Goal: Find specific page/section

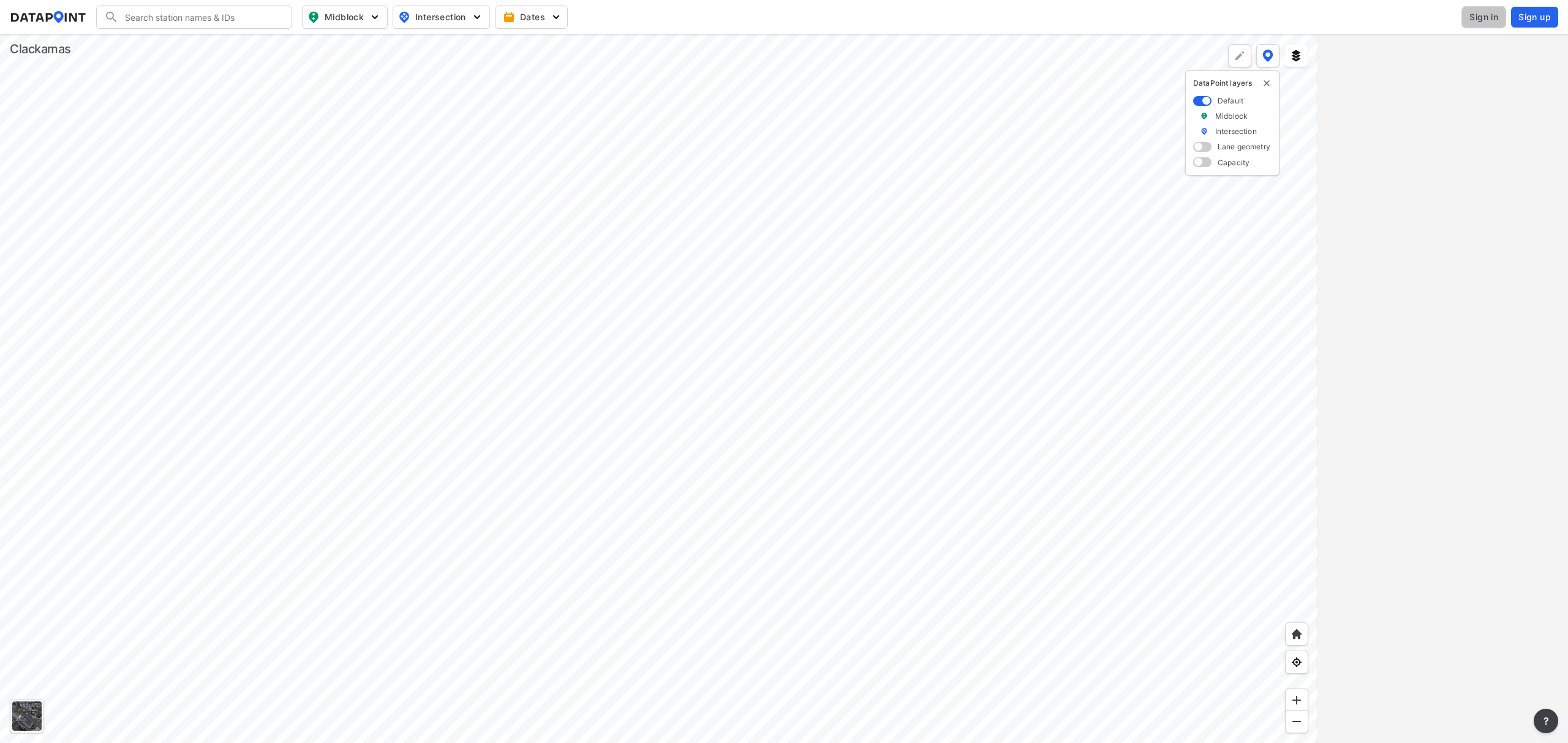
click at [1478, 20] on span "Sign in" at bounding box center [1484, 17] width 29 height 12
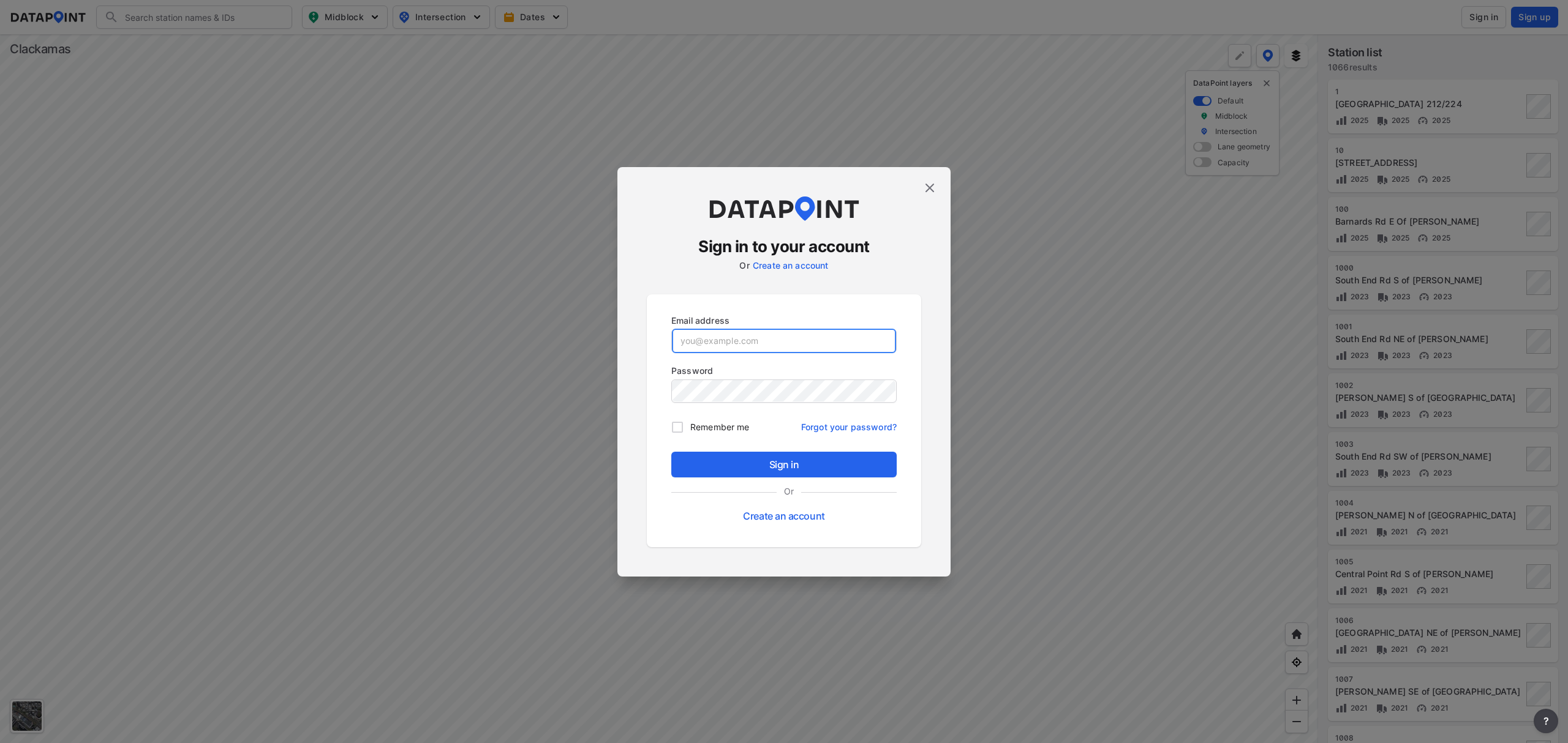
type input "[EMAIL_ADDRESS][DOMAIN_NAME]"
click at [794, 462] on span "Sign in" at bounding box center [783, 465] width 205 height 15
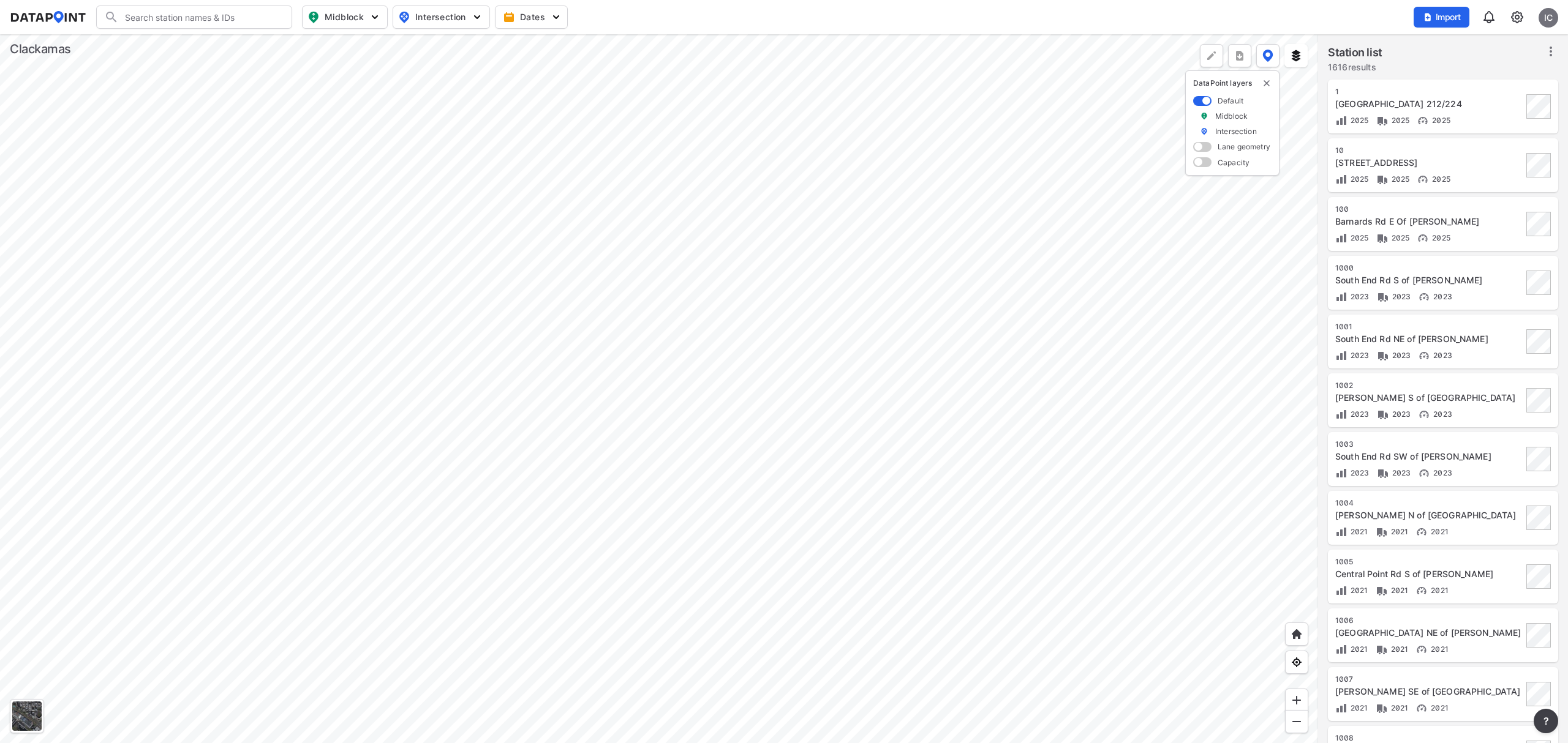
click at [617, 268] on div at bounding box center [659, 389] width 1318 height 709
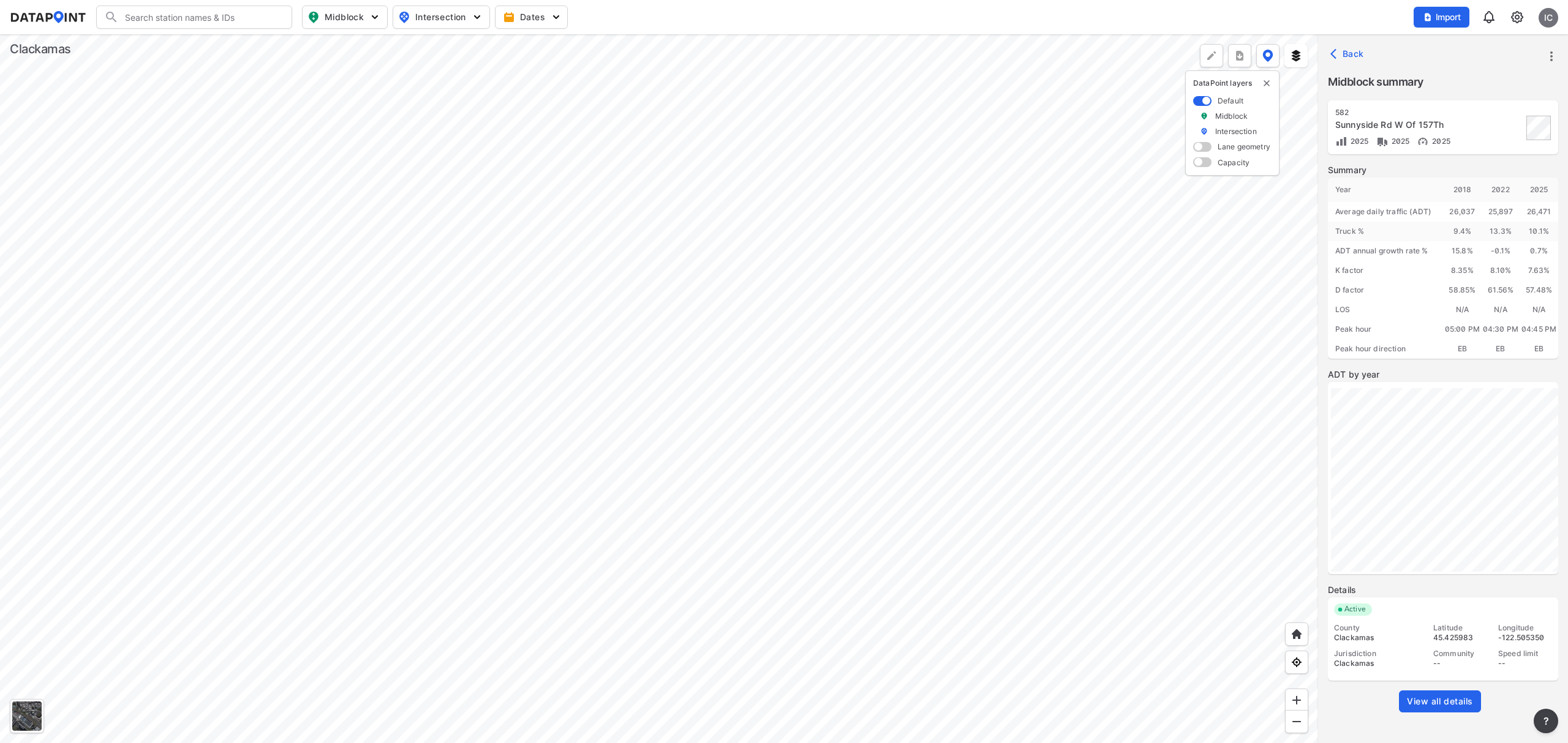
click at [1447, 693] on link "View all details" at bounding box center [1439, 701] width 82 height 22
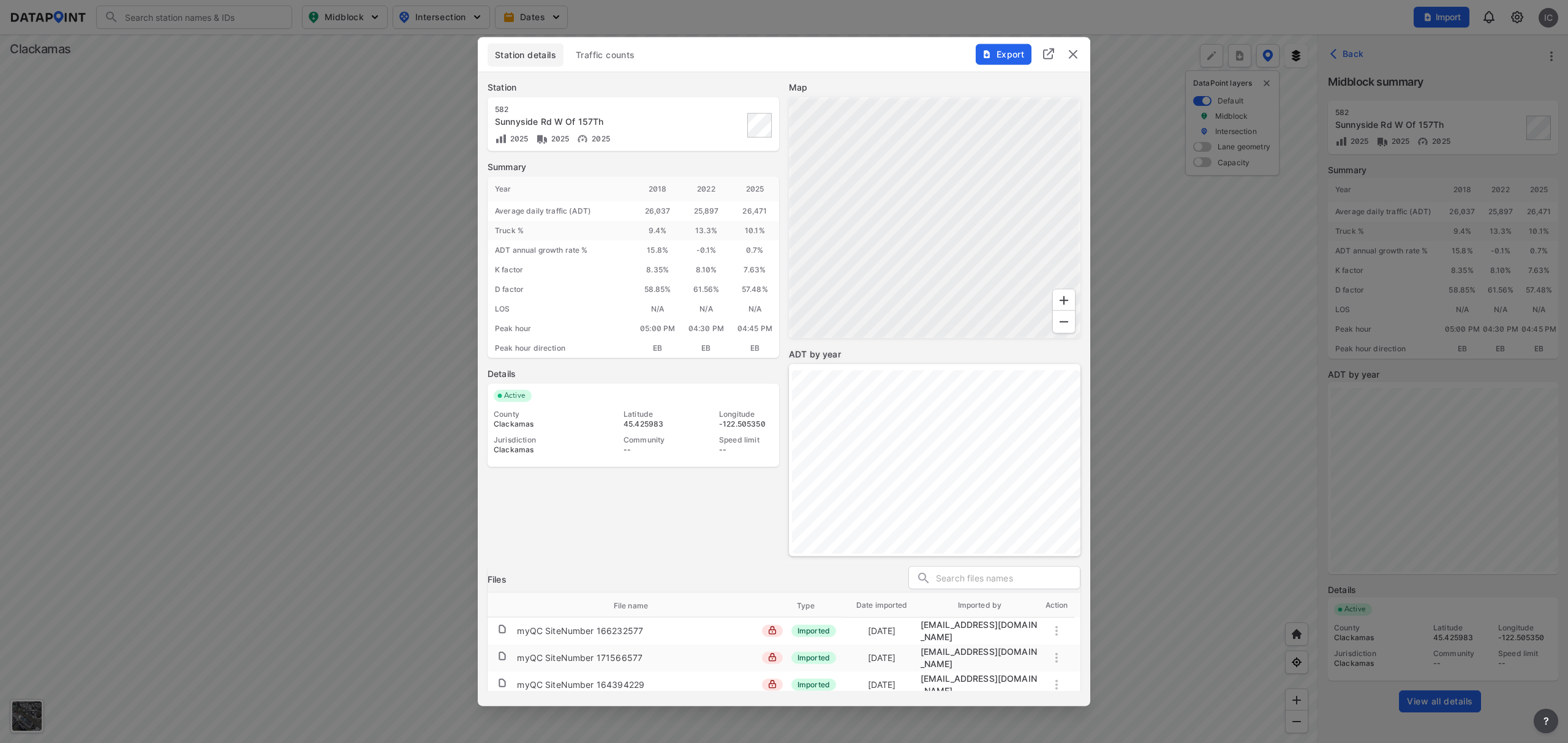
click at [581, 59] on span "Traffic counts" at bounding box center [605, 55] width 59 height 12
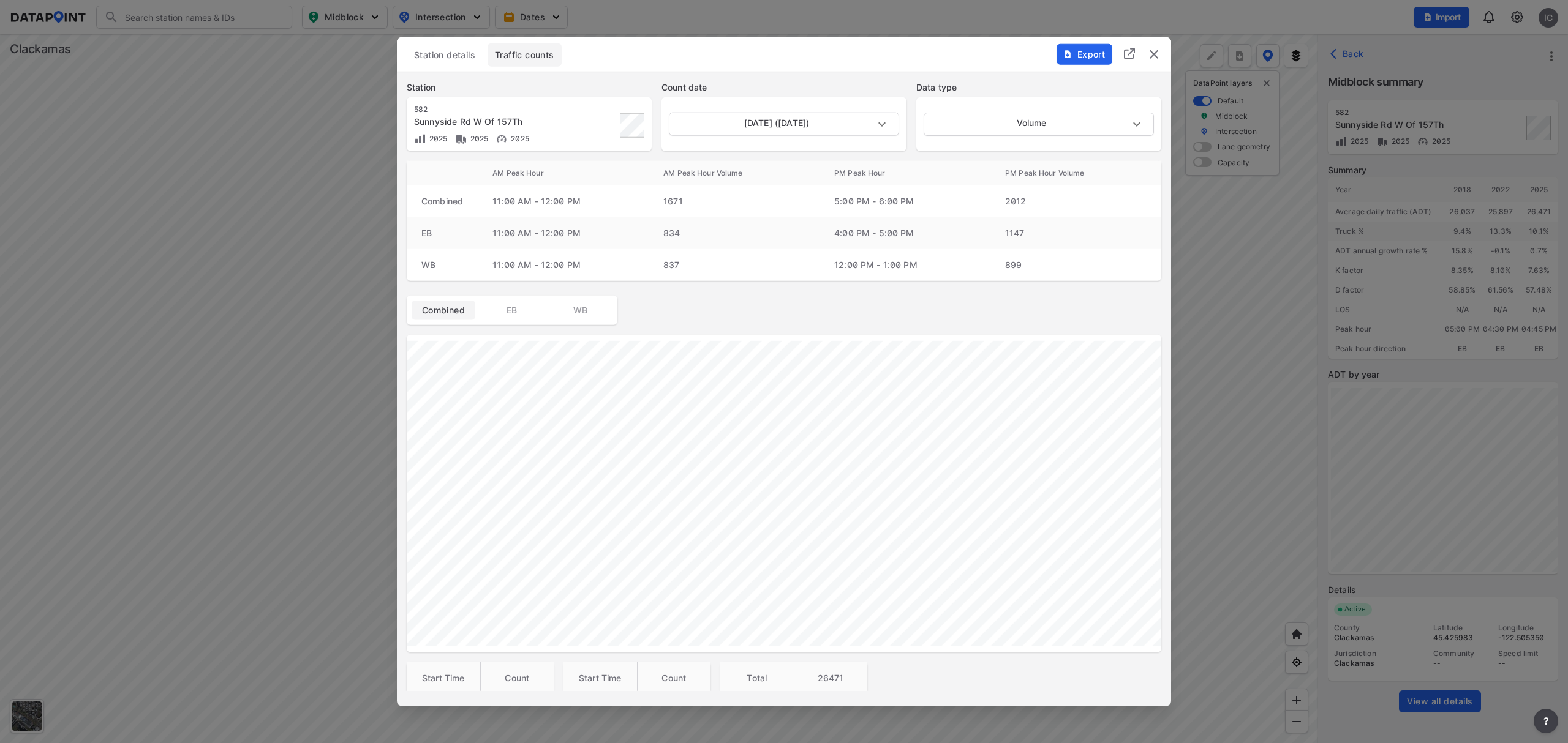
click at [447, 52] on span "Station details" at bounding box center [444, 55] width 61 height 12
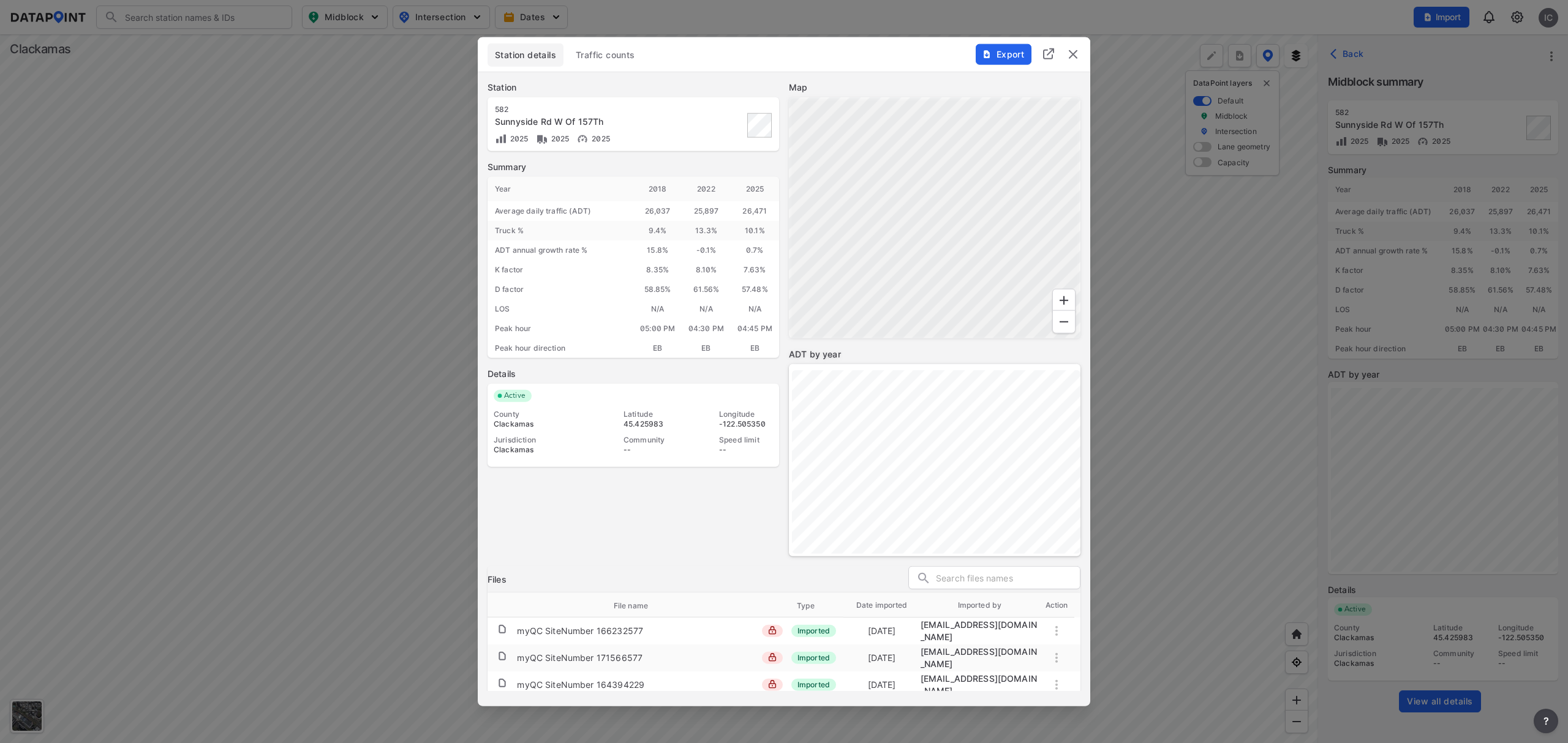
click at [1081, 54] on div "Export" at bounding box center [1028, 48] width 124 height 21
click at [1074, 57] on img "delete" at bounding box center [1073, 55] width 15 height 15
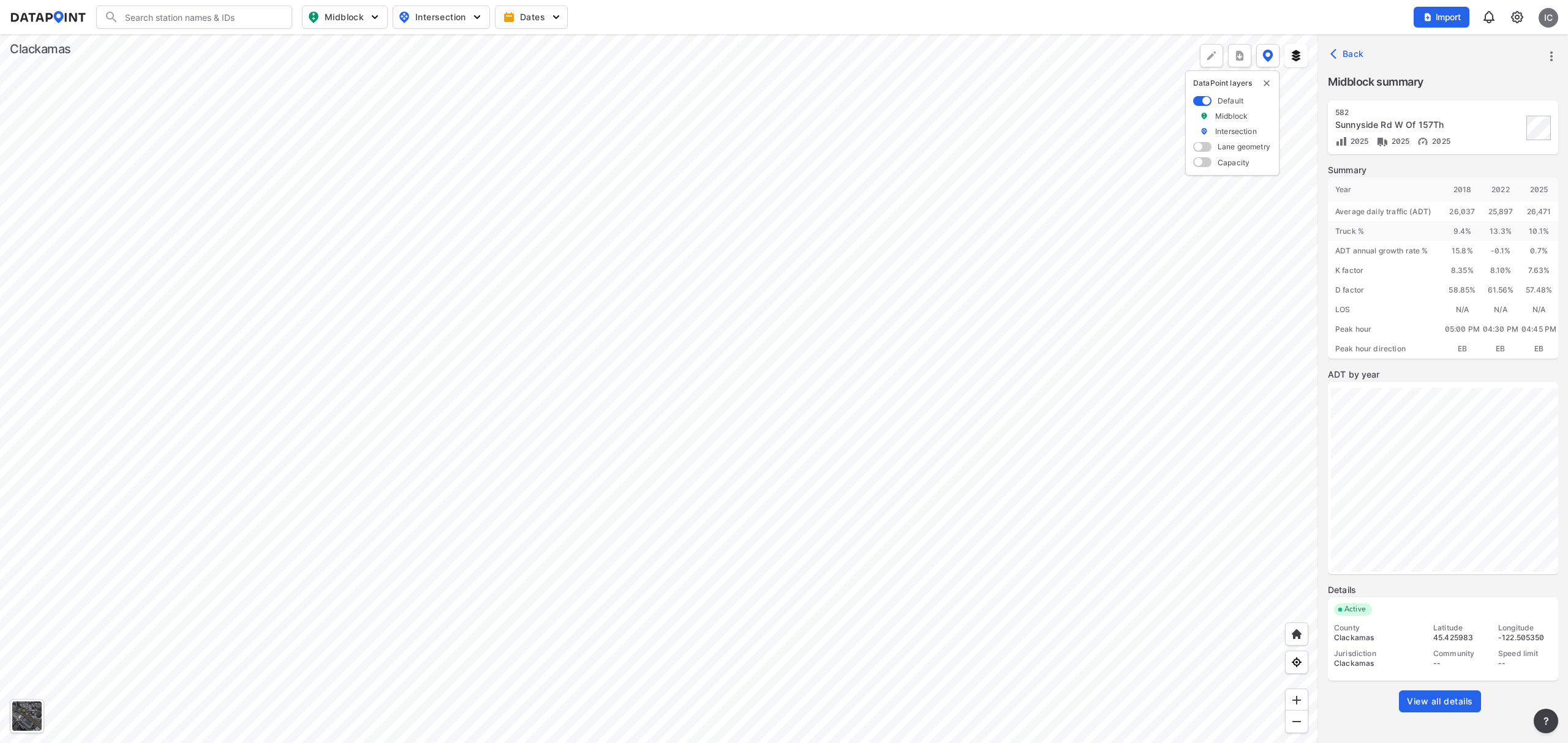
click at [692, 294] on div at bounding box center [659, 389] width 1318 height 709
click at [594, 432] on div at bounding box center [659, 389] width 1318 height 709
click at [579, 637] on div at bounding box center [659, 389] width 1318 height 709
